Goal: Transaction & Acquisition: Purchase product/service

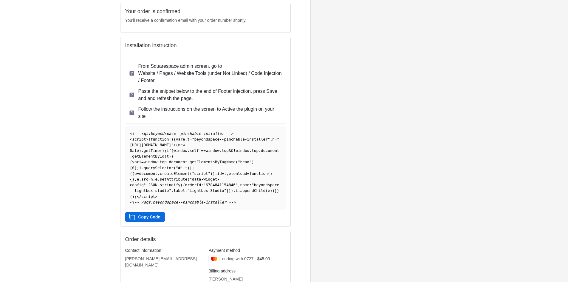
scroll to position [60, 0]
drag, startPoint x: 153, startPoint y: 215, endPoint x: 339, endPoint y: 38, distance: 257.8
click at [153, 215] on button "Copy Code" at bounding box center [145, 216] width 40 height 10
